Goal: Task Accomplishment & Management: Complete application form

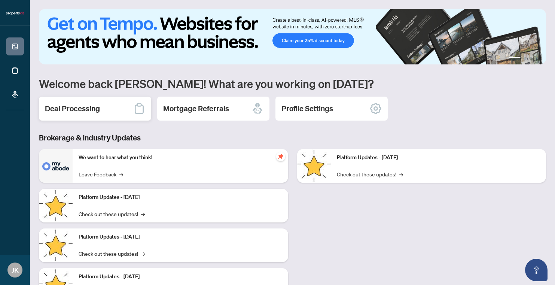
click at [70, 110] on h2 "Deal Processing" at bounding box center [72, 108] width 55 height 10
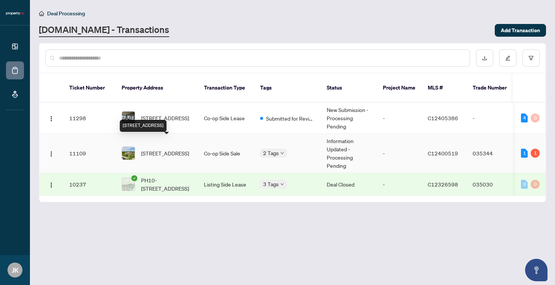
click at [167, 120] on div "[STREET_ADDRESS]" at bounding box center [143, 126] width 47 height 12
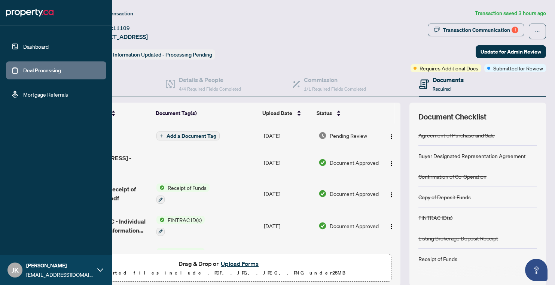
click at [25, 67] on link "Deal Processing" at bounding box center [42, 70] width 38 height 7
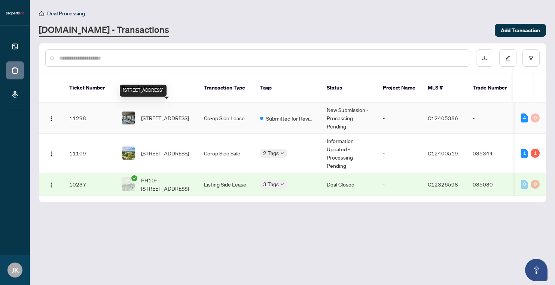
click at [155, 114] on span "[STREET_ADDRESS]" at bounding box center [165, 118] width 48 height 8
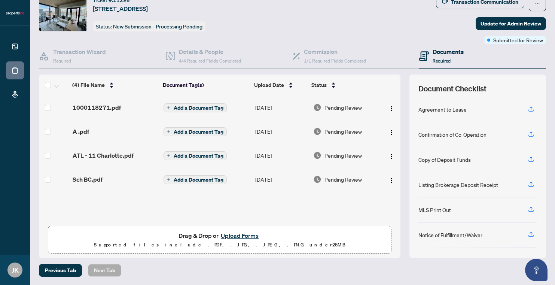
scroll to position [28, 0]
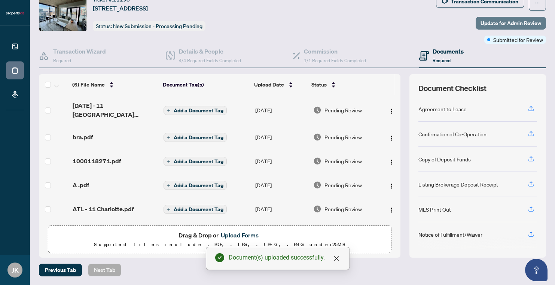
click at [507, 24] on span "Update for Admin Review" at bounding box center [511, 23] width 61 height 12
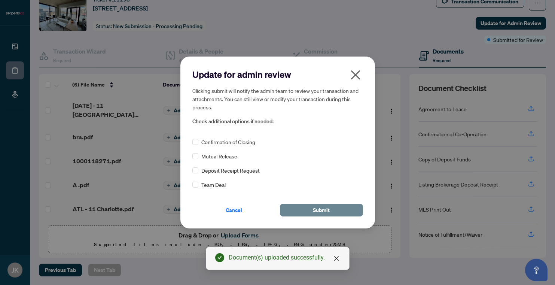
click at [335, 206] on button "Submit" at bounding box center [321, 210] width 83 height 13
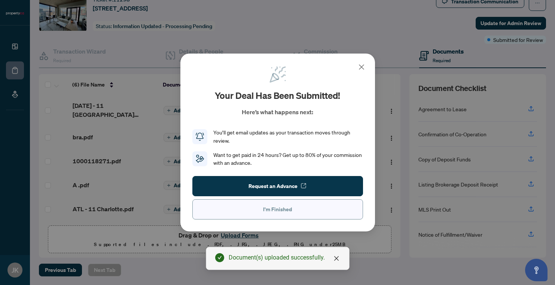
click at [286, 212] on span "I'm Finished" at bounding box center [277, 209] width 29 height 12
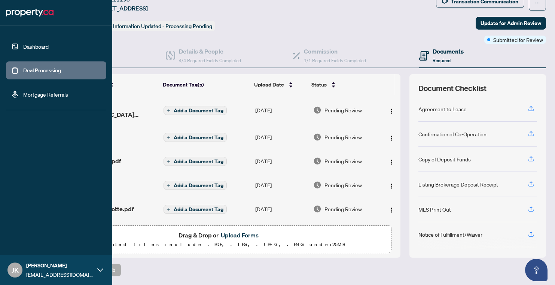
click at [23, 46] on link "Dashboard" at bounding box center [35, 46] width 25 height 7
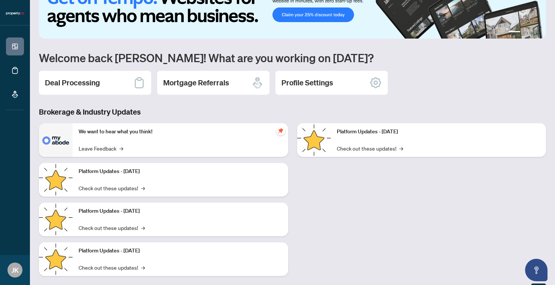
scroll to position [28, 0]
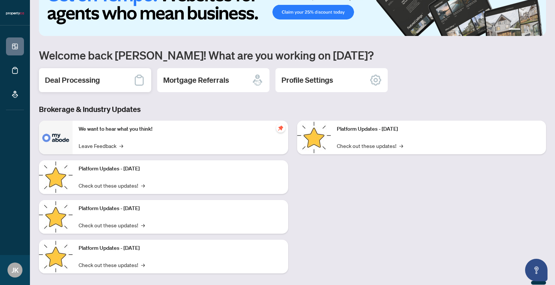
click at [92, 89] on div "Deal Processing" at bounding box center [95, 80] width 112 height 24
